Goal: Information Seeking & Learning: Learn about a topic

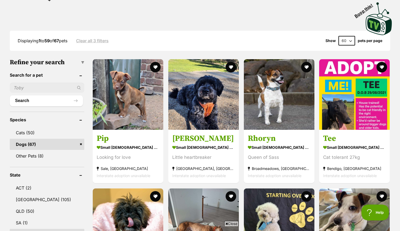
scroll to position [113, 0]
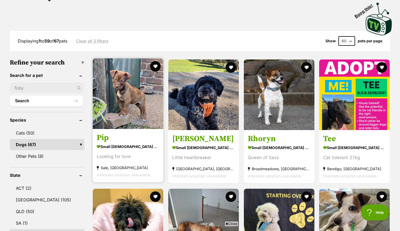
click at [136, 91] on img at bounding box center [128, 93] width 71 height 71
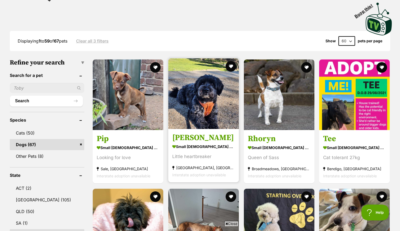
click at [180, 95] on img at bounding box center [203, 93] width 71 height 71
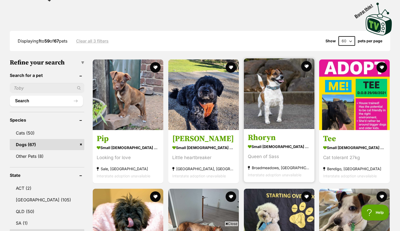
click at [270, 88] on img at bounding box center [279, 93] width 71 height 71
